Goal: Find specific page/section: Find specific page/section

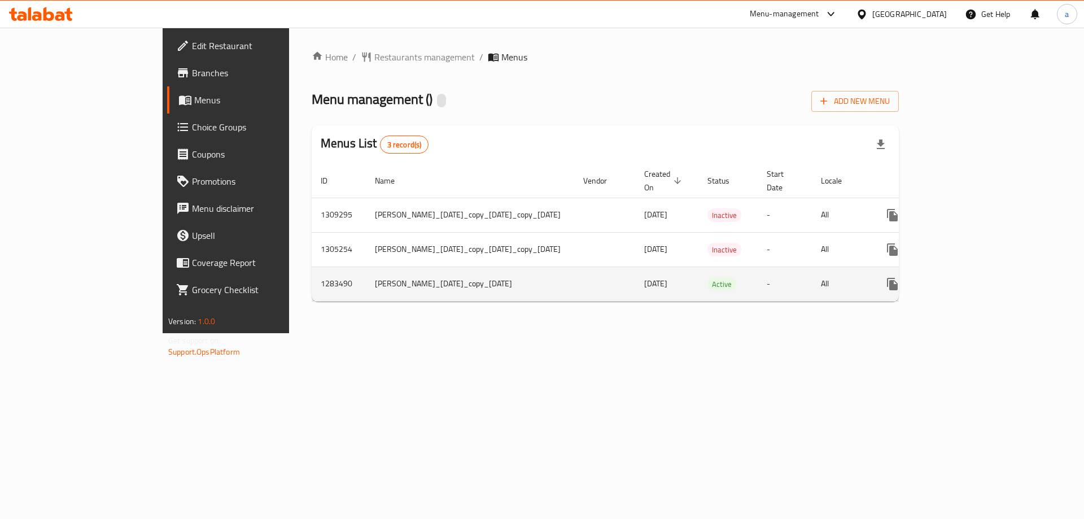
click at [979, 279] on icon "enhanced table" at bounding box center [973, 284] width 10 height 10
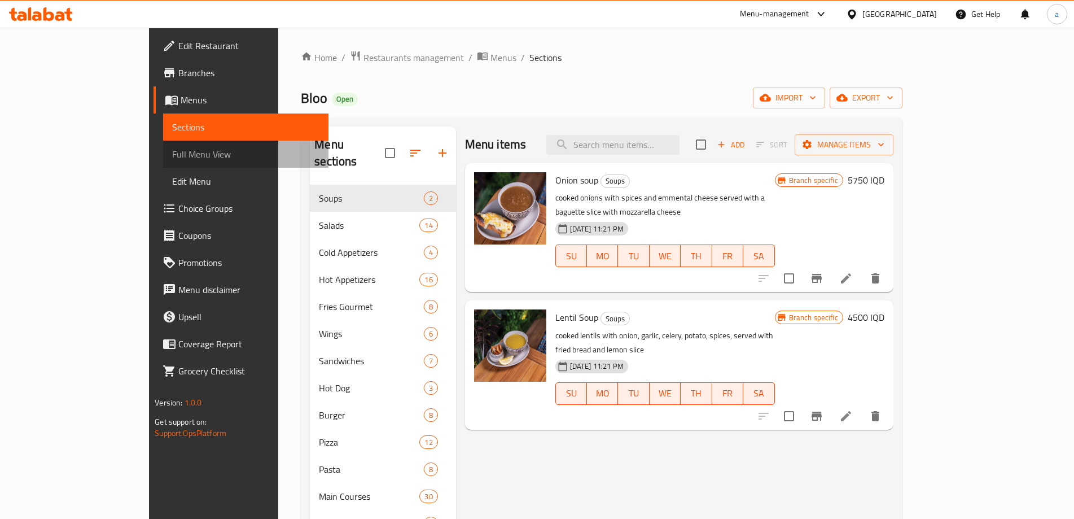
click at [172, 156] on span "Full Menu View" at bounding box center [245, 154] width 147 height 14
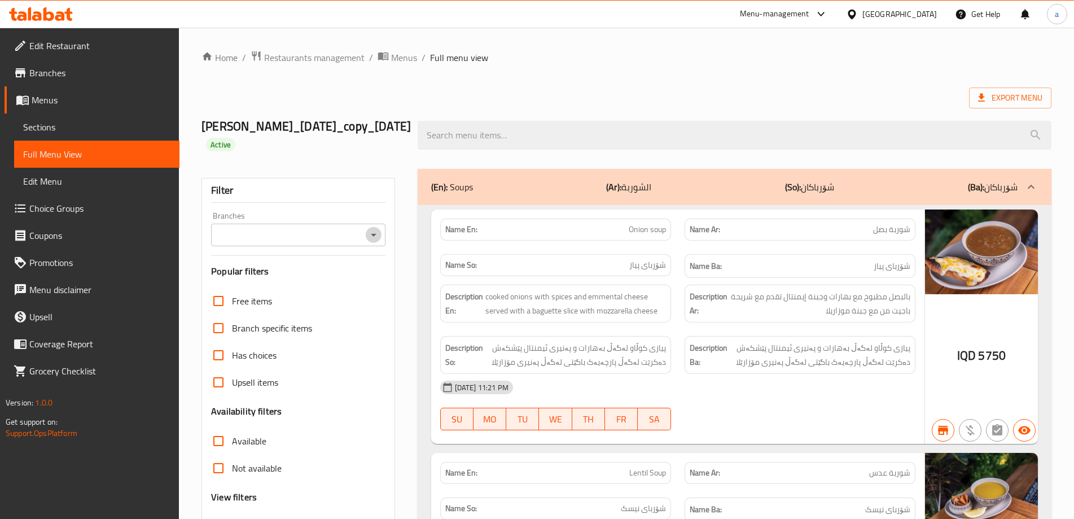
click at [375, 242] on icon "Open" at bounding box center [374, 235] width 14 height 14
click at [352, 301] on li "Bloo, Empire" at bounding box center [298, 300] width 174 height 20
type input "Bloo, Empire"
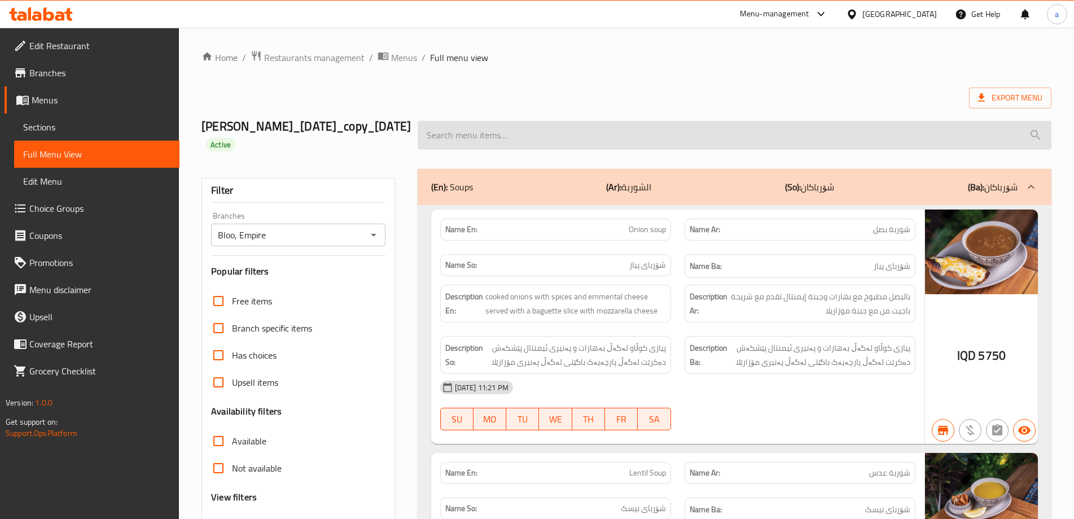
click at [526, 141] on input "search" at bounding box center [735, 135] width 634 height 29
paste input "Chili Con Carne Nachos"
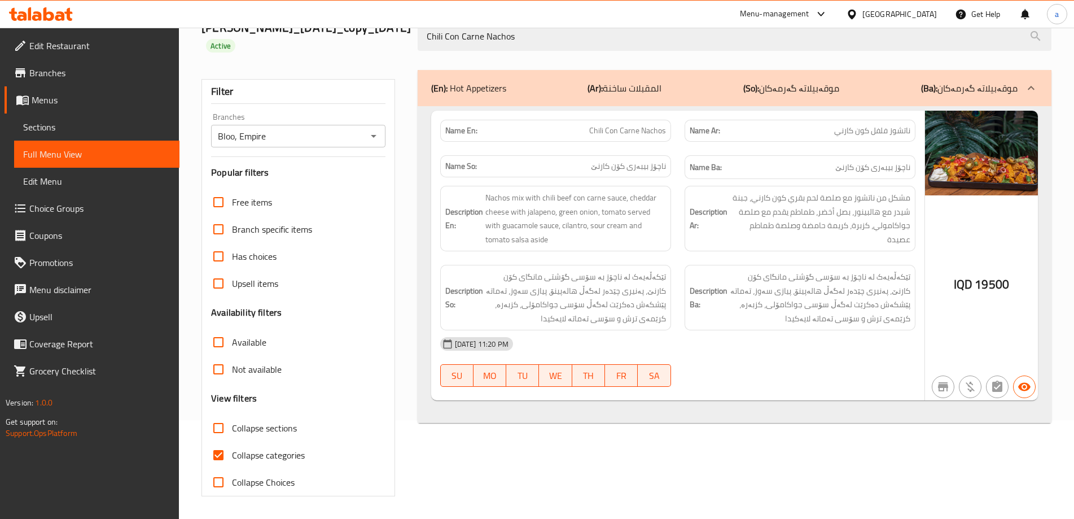
scroll to position [116, 0]
type input "Chili Con Carne Nachos"
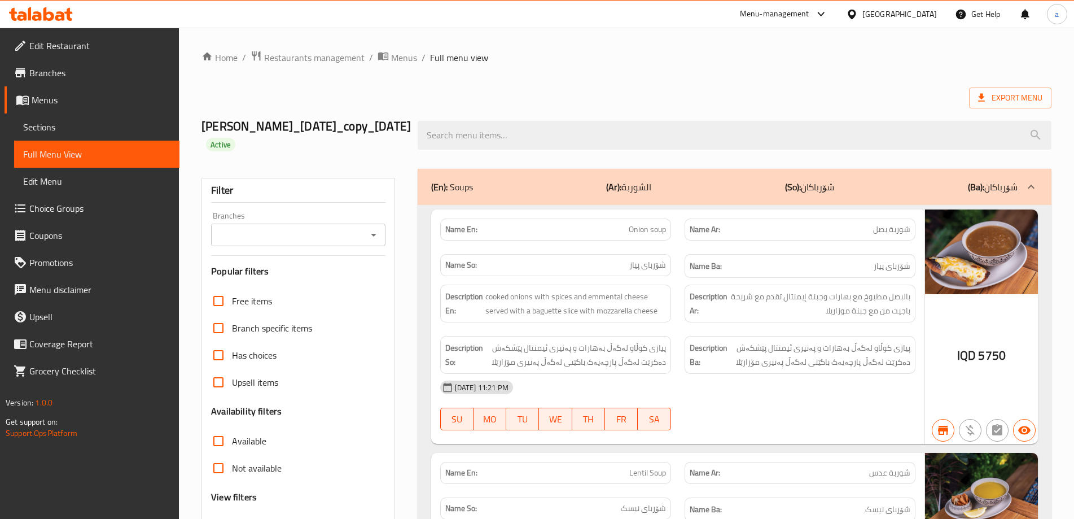
click at [512, 156] on div at bounding box center [734, 135] width 647 height 42
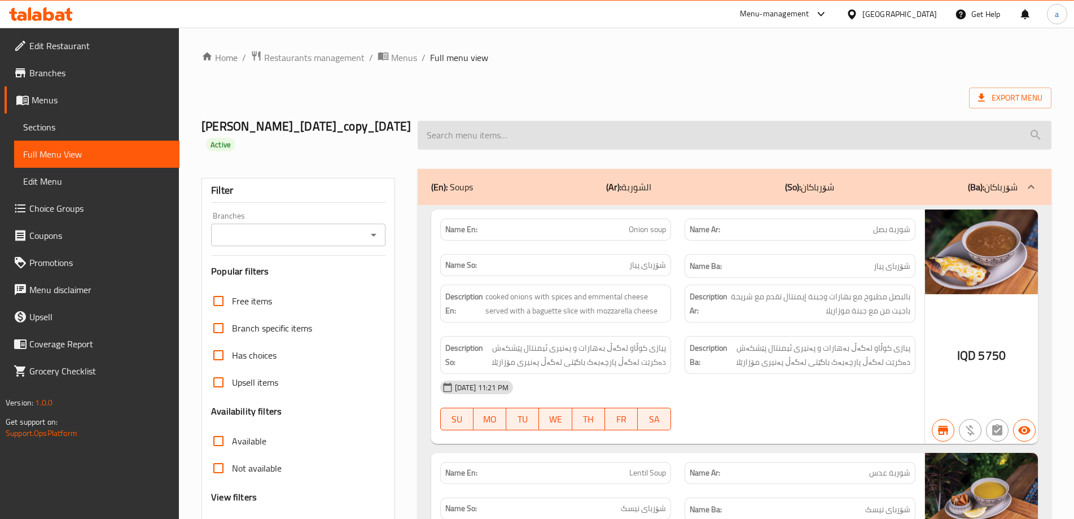
click at [509, 150] on input "search" at bounding box center [735, 135] width 634 height 29
paste input "Chili Con Carne Nachos"
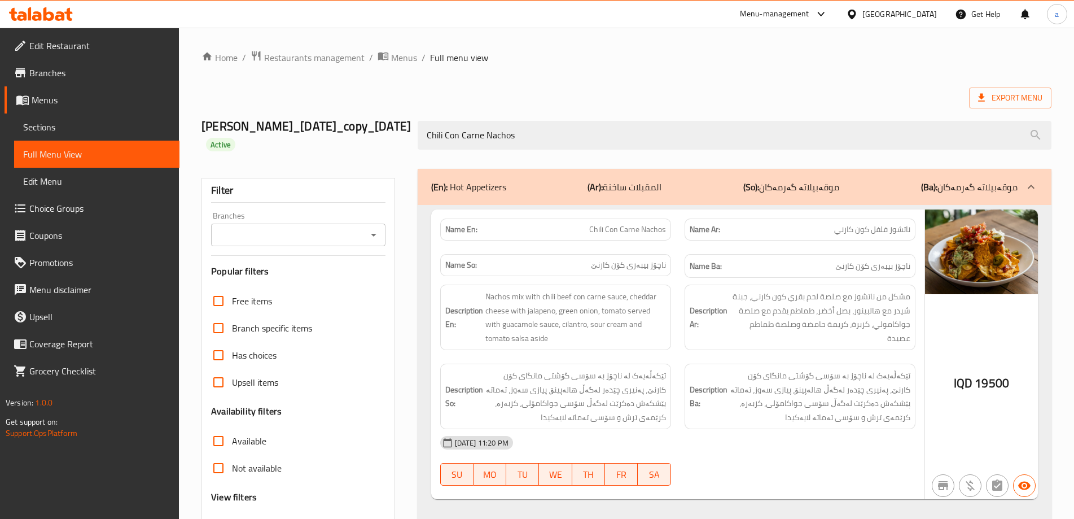
click at [376, 242] on icon "Open" at bounding box center [374, 235] width 14 height 14
type input "Chili Con Carne Nachos"
click at [356, 305] on li "Bloo, Empire" at bounding box center [298, 300] width 174 height 20
type input "Bloo, Empire"
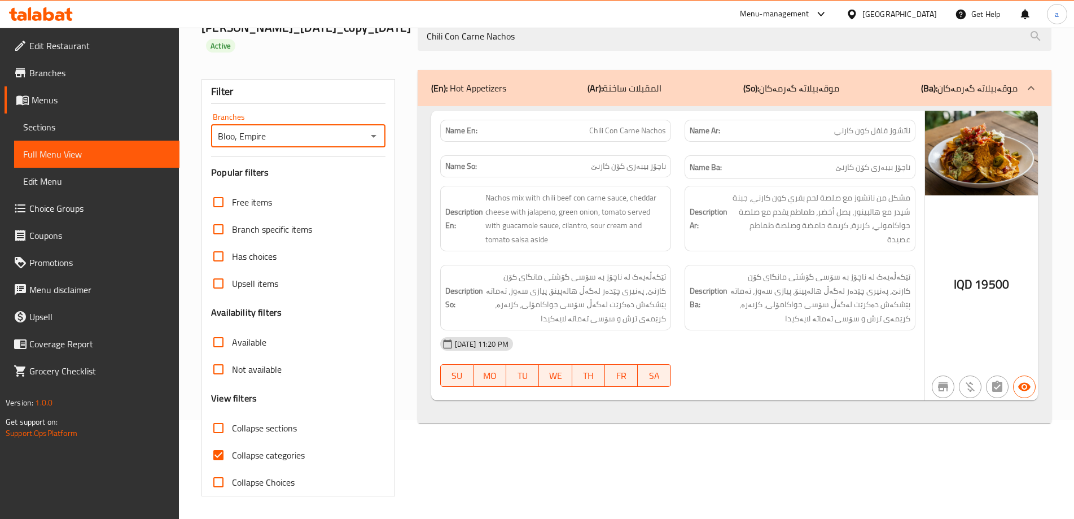
scroll to position [116, 0]
click at [278, 454] on span "Collapse categories" at bounding box center [268, 455] width 73 height 14
click at [232, 454] on input "Collapse categories" at bounding box center [218, 454] width 27 height 27
checkbox input "false"
click at [50, 19] on icon at bounding box center [48, 14] width 11 height 14
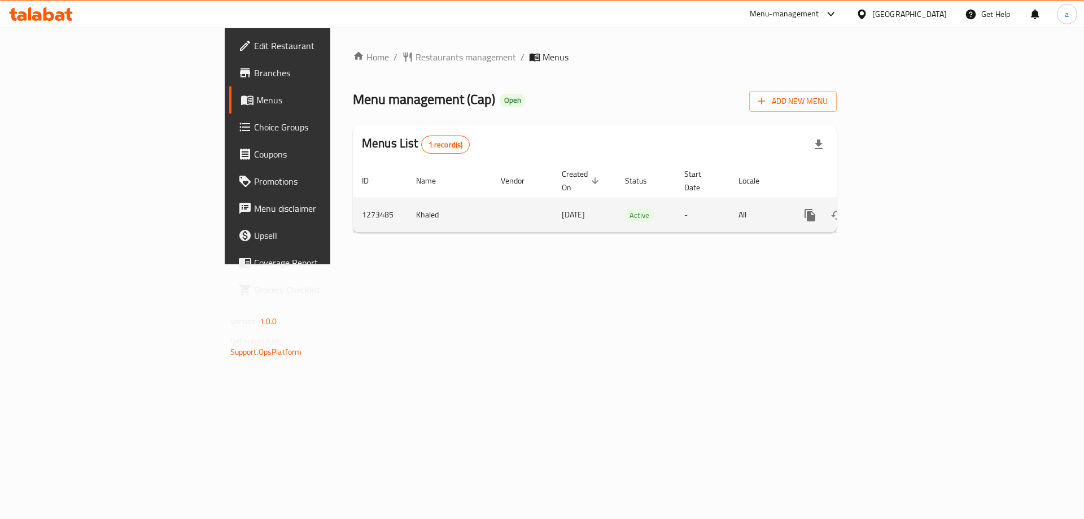
click at [896, 210] on icon "enhanced table" at bounding box center [891, 215] width 10 height 10
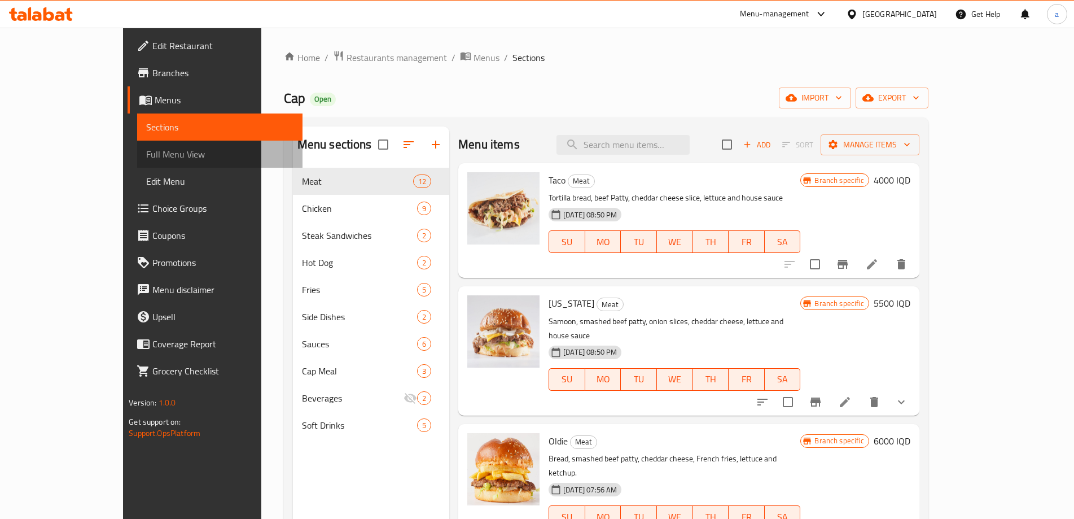
click at [146, 159] on span "Full Menu View" at bounding box center [219, 154] width 147 height 14
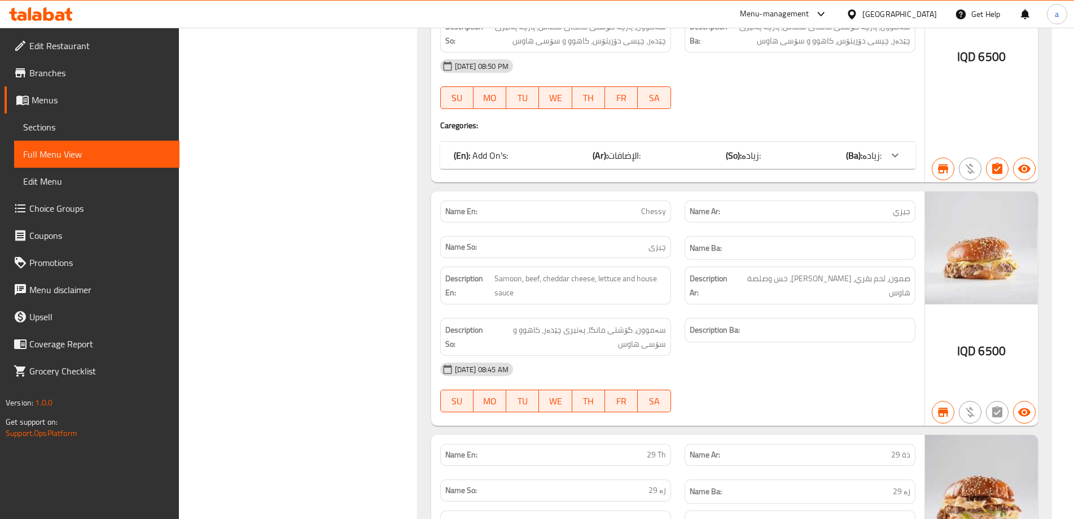
scroll to position [1430, 0]
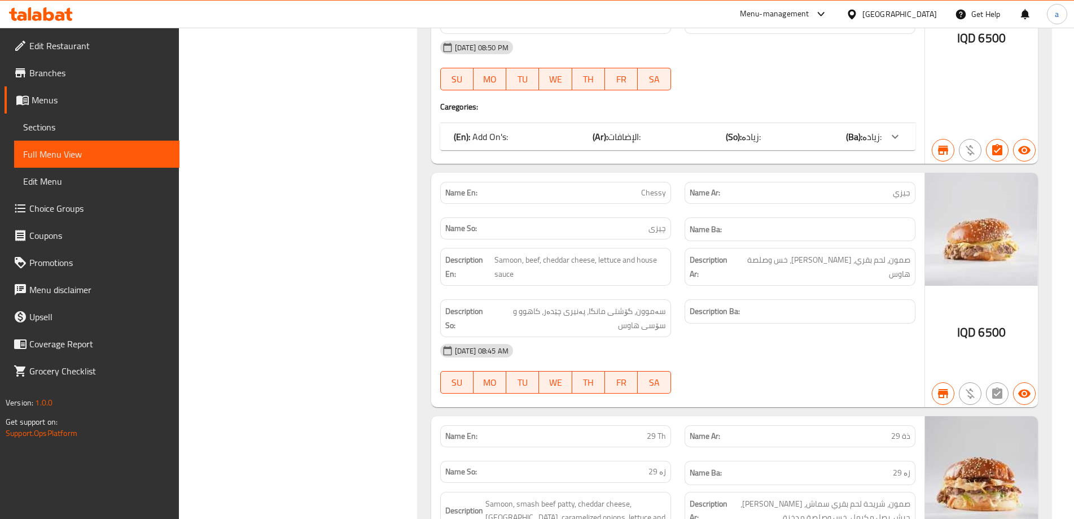
click at [14, 16] on icon at bounding box center [13, 14] width 8 height 13
